Goal: Obtain resource: Obtain resource

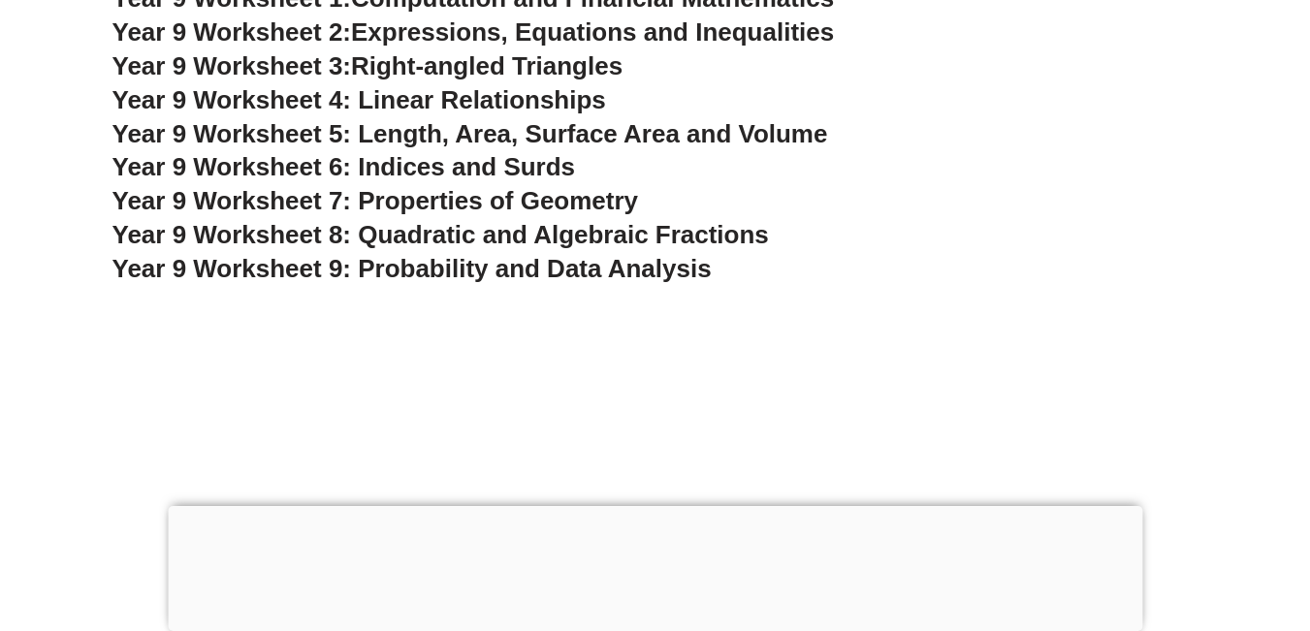
scroll to position [6572, 0]
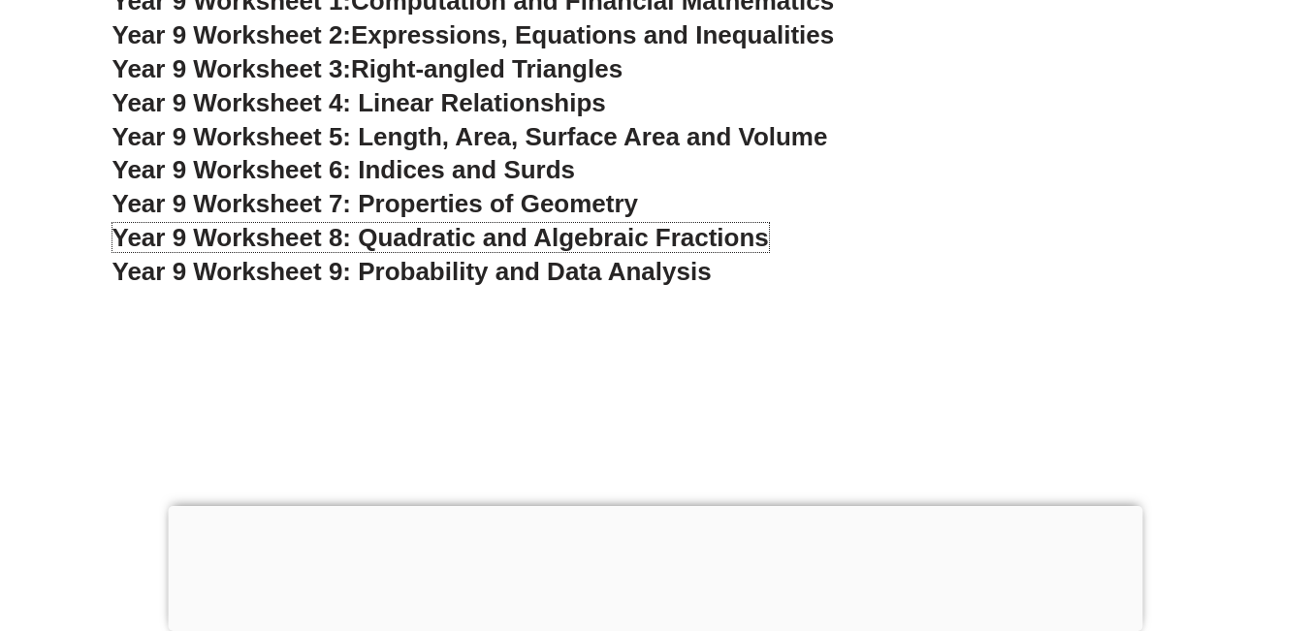
click at [456, 250] on span "Year 9 Worksheet 8: Quadratic and Algebraic Fractions" at bounding box center [440, 237] width 657 height 29
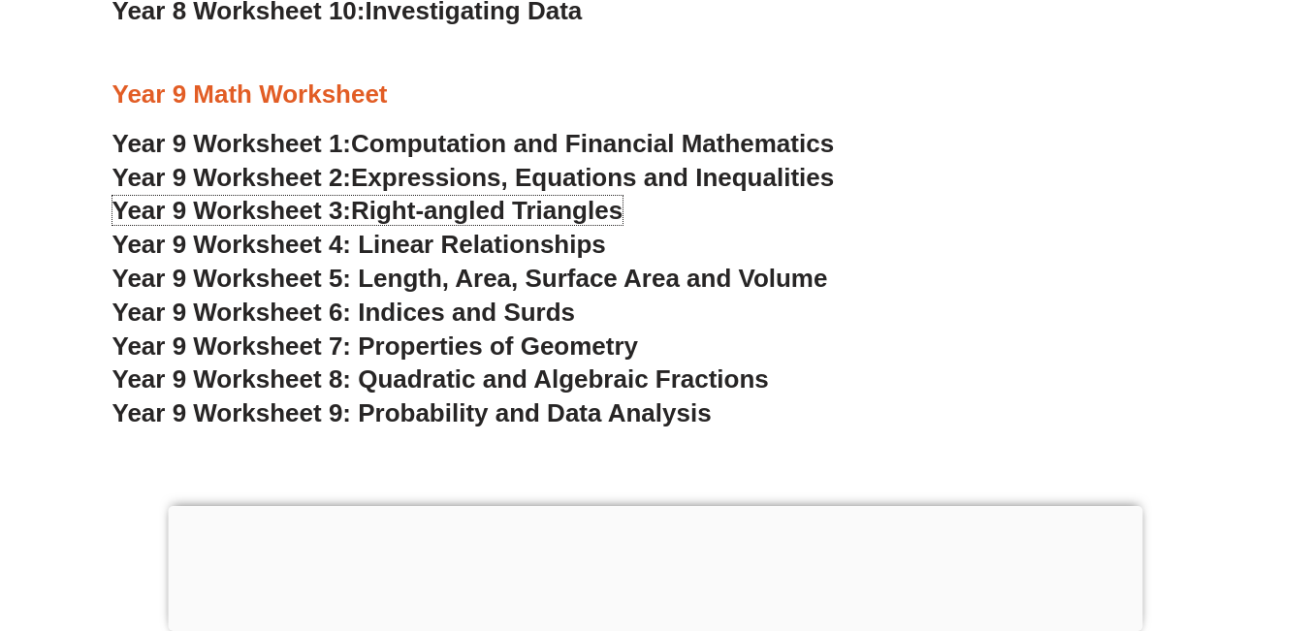
click at [401, 209] on span "Right-angled Triangles" at bounding box center [487, 210] width 272 height 29
